Goal: Information Seeking & Learning: Understand process/instructions

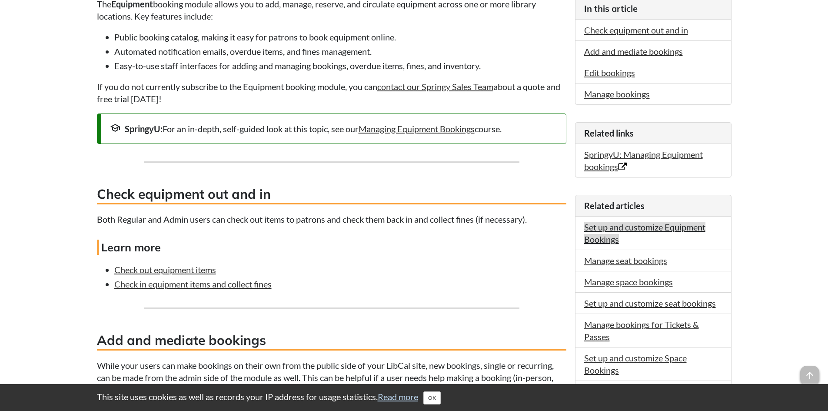
scroll to position [217, 0]
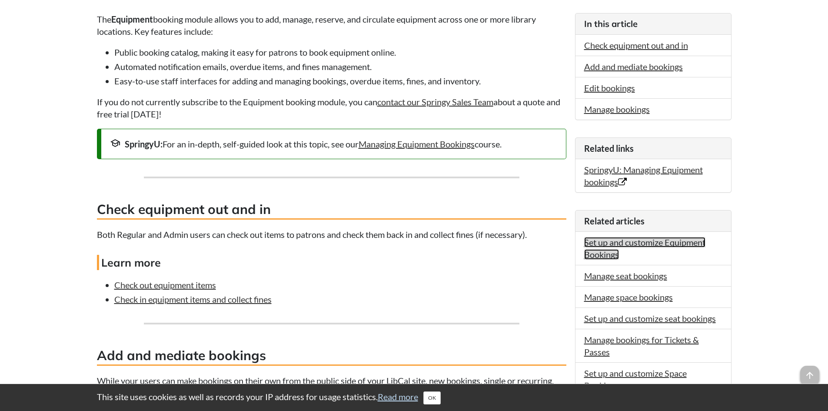
click at [641, 244] on link "Set up and customize Equipment Bookings" at bounding box center [644, 248] width 121 height 23
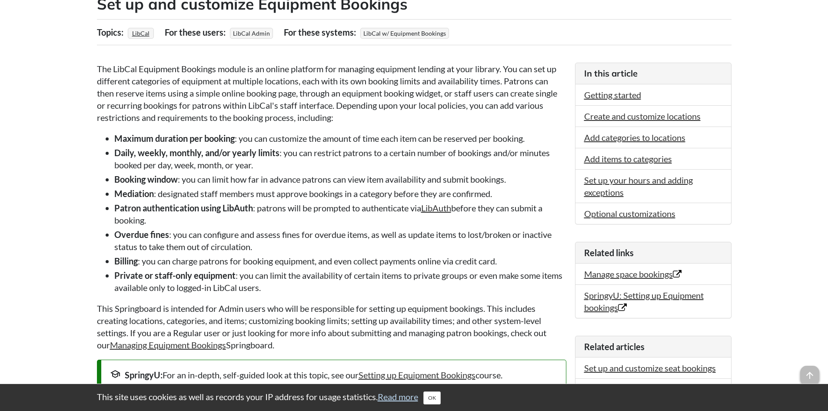
scroll to position [217, 0]
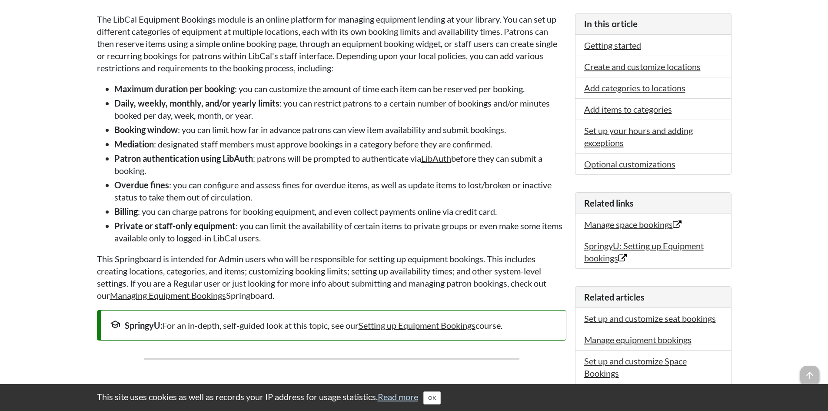
click at [172, 184] on li "Overdue fines : you can configure and assess fines for overdue items, as well a…" at bounding box center [340, 191] width 452 height 24
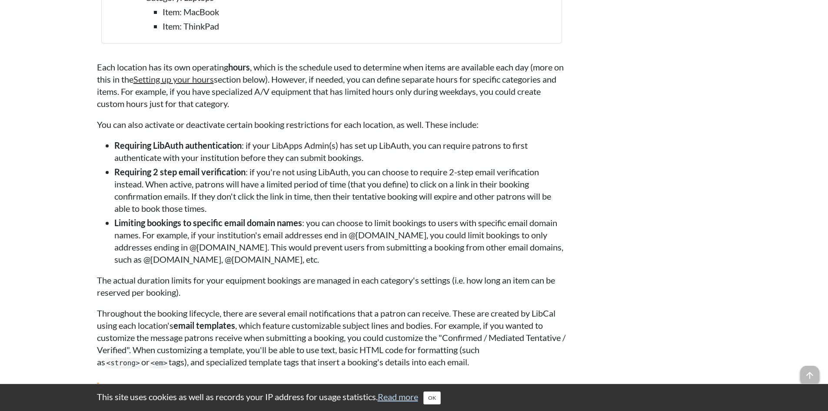
scroll to position [1000, 0]
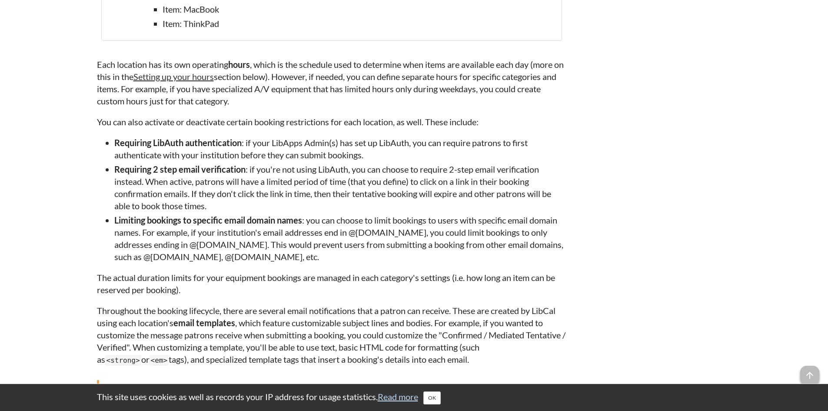
click at [302, 220] on strong "Limiting bookings to specific email domain names" at bounding box center [208, 220] width 188 height 10
click at [306, 221] on li "Limiting bookings to specific email domain names : you can choose to limit book…" at bounding box center [340, 238] width 452 height 49
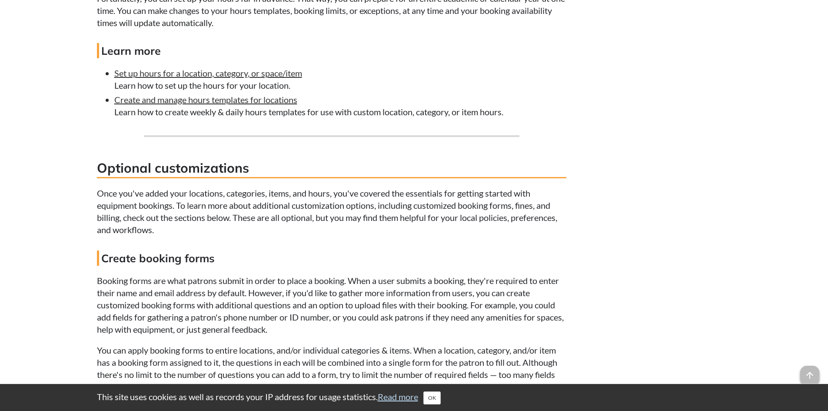
scroll to position [3993, 0]
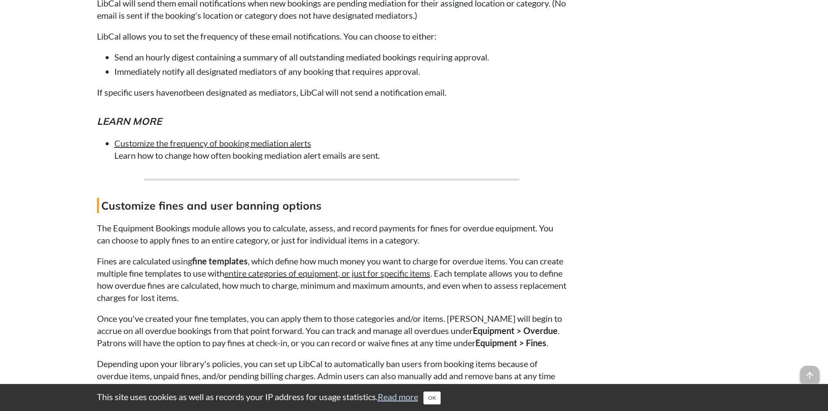
click at [326, 200] on h4 "Customize fines and user banning options" at bounding box center [332, 205] width 470 height 15
drag, startPoint x: 170, startPoint y: 239, endPoint x: 446, endPoint y: 242, distance: 275.6
click at [446, 242] on p "The Equipment Bookings module allows you to calculate, assess, and record payme…" at bounding box center [332, 234] width 470 height 24
click at [449, 244] on p "The Equipment Bookings module allows you to calculate, assess, and record payme…" at bounding box center [332, 234] width 470 height 24
drag, startPoint x: 95, startPoint y: 322, endPoint x: 239, endPoint y: 322, distance: 144.3
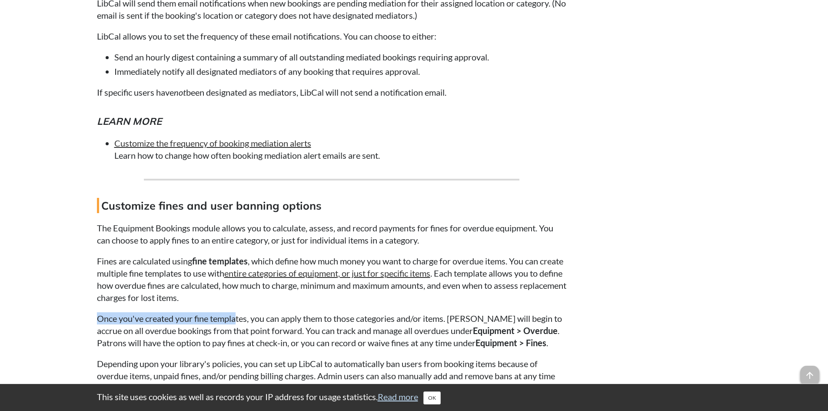
click at [261, 287] on p "Fines are calculated using fine templates , which define how much money you wan…" at bounding box center [332, 279] width 470 height 49
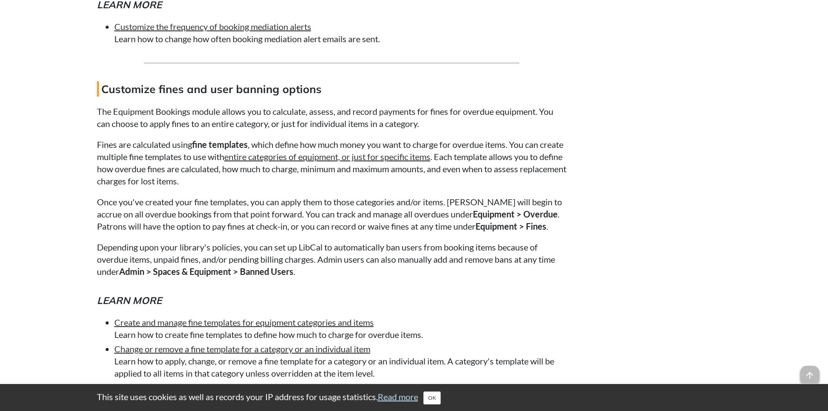
scroll to position [4123, 0]
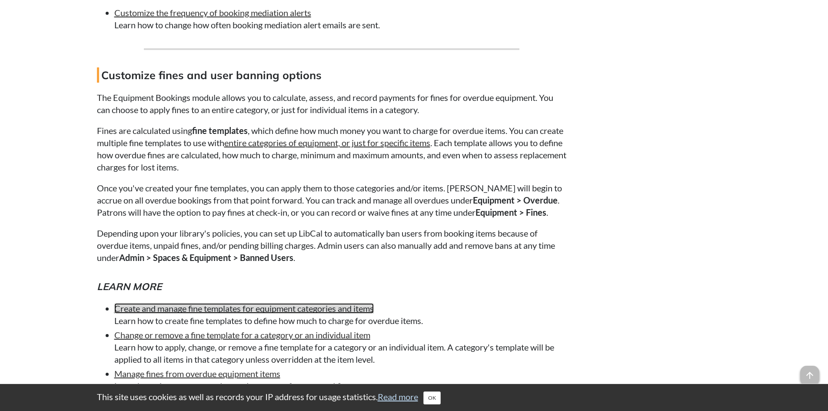
click at [230, 307] on link "Create and manage fine templates for equipment categories and items" at bounding box center [244, 308] width 260 height 10
